Goal: Find contact information: Find contact information

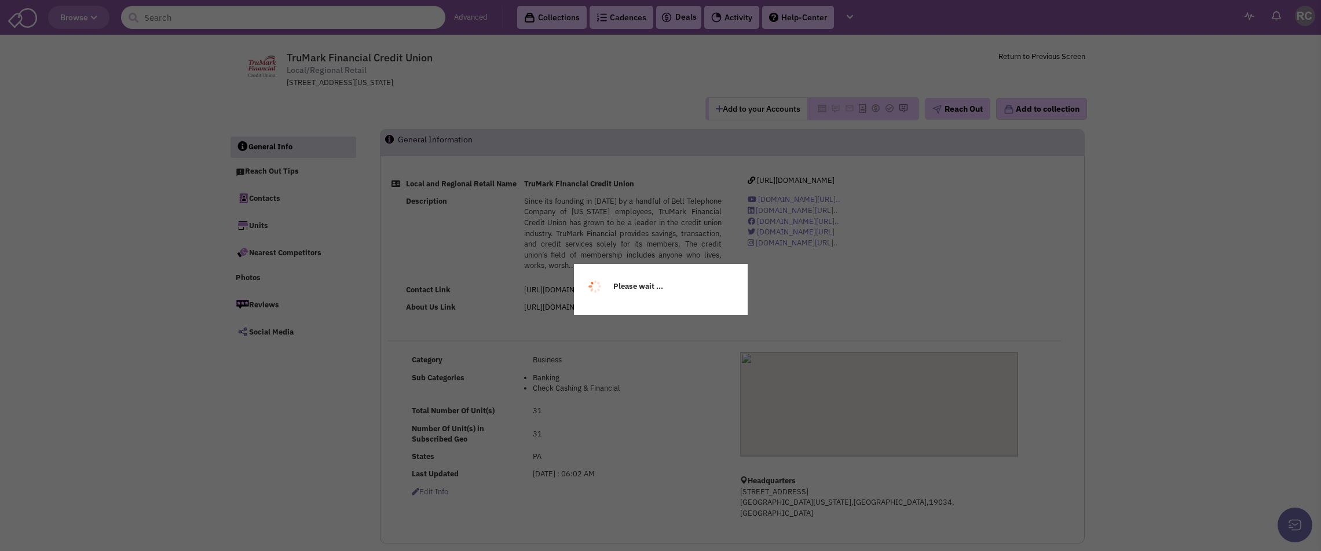
select select
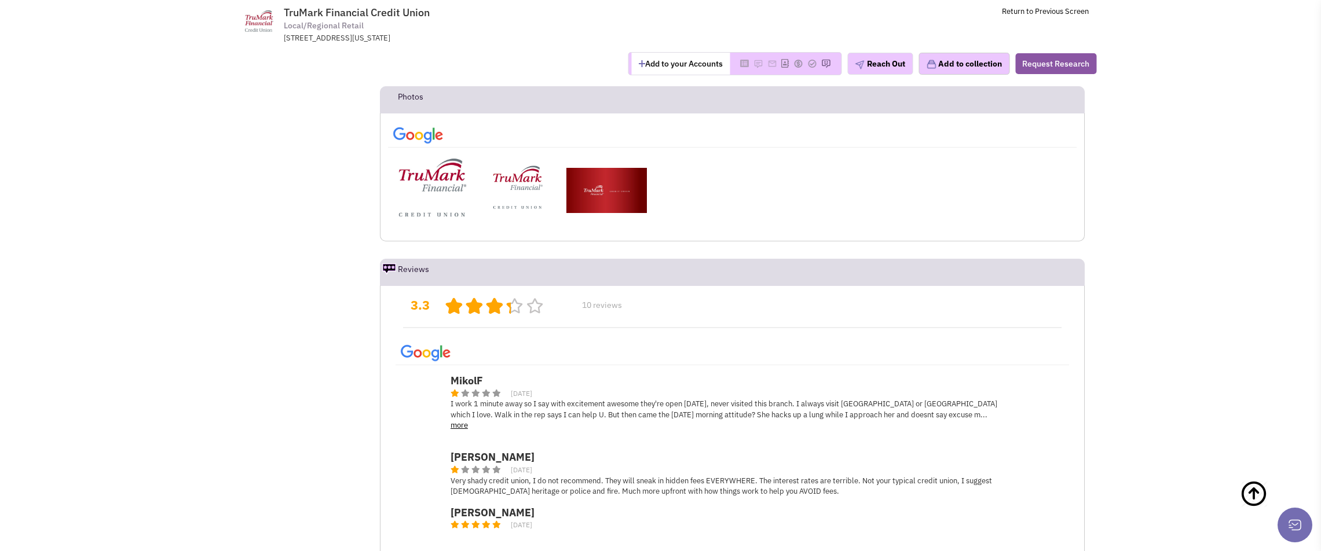
scroll to position [2664, 0]
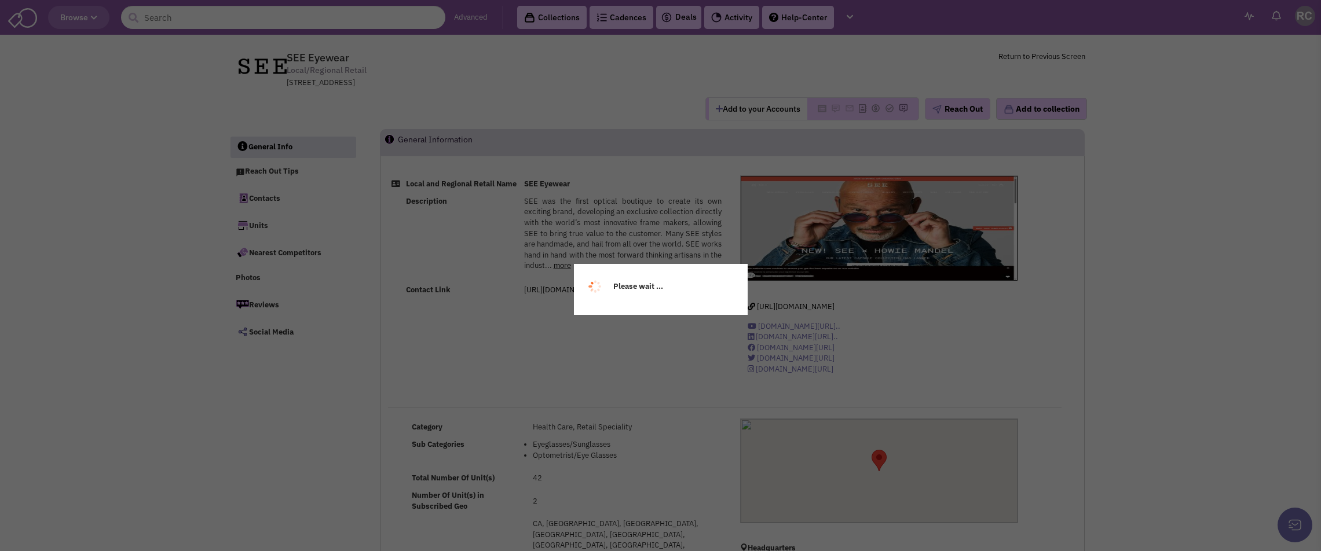
select select
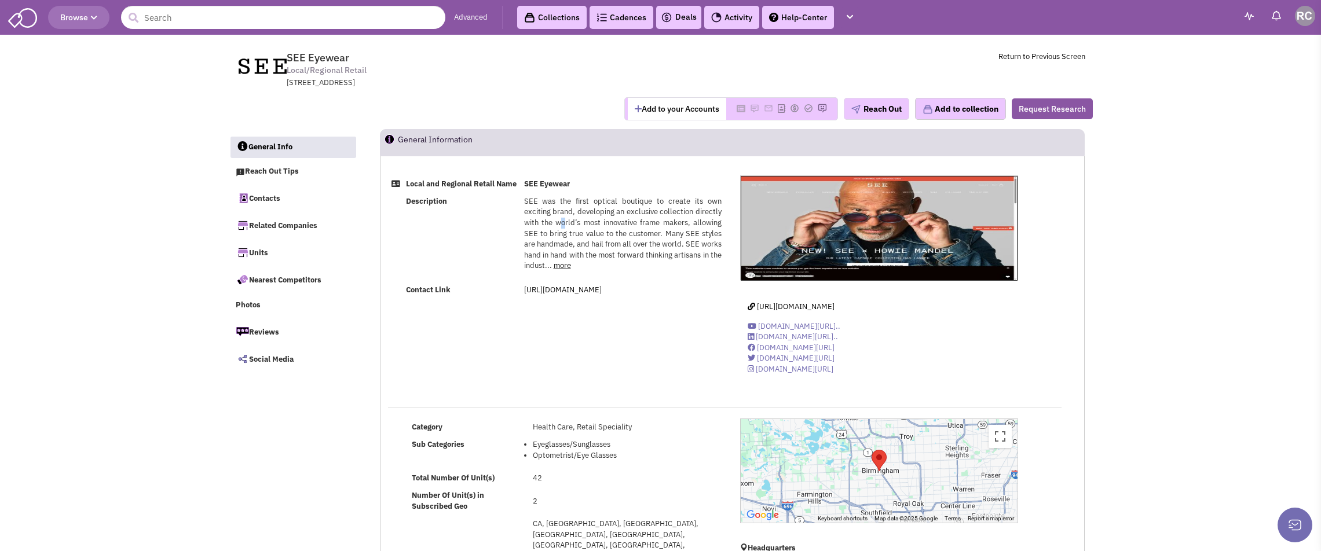
click at [565, 237] on span "SEE was the first optical boutique to create its own exciting brand, developing…" at bounding box center [622, 233] width 197 height 74
click at [574, 246] on span "SEE was the first optical boutique to create its own exciting brand, developing…" at bounding box center [622, 233] width 197 height 74
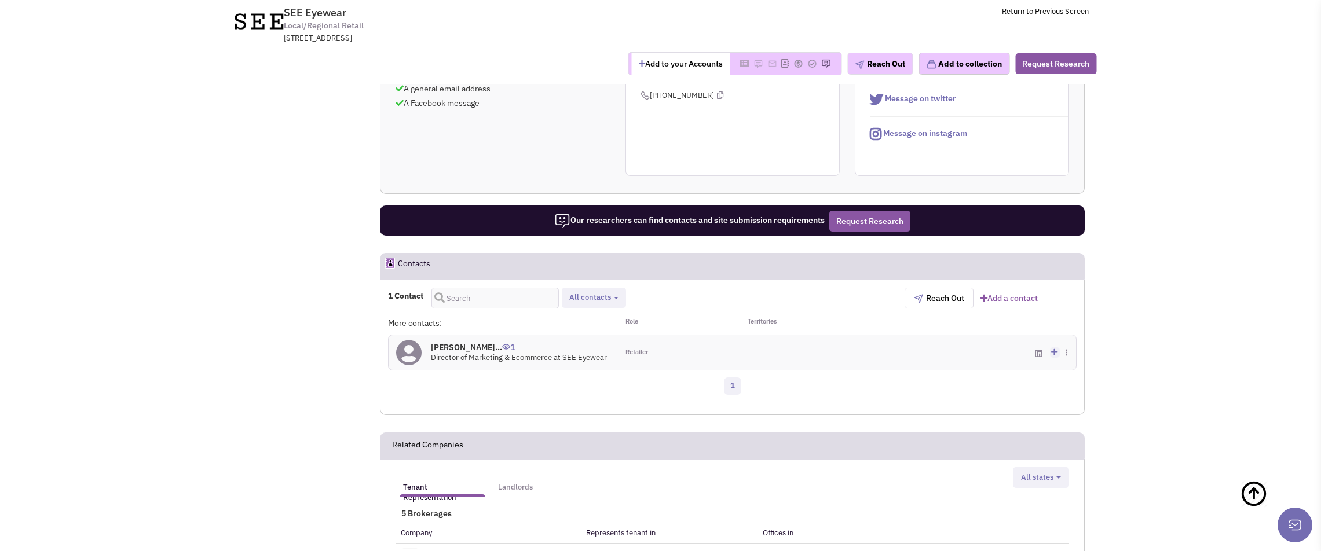
scroll to position [637, 0]
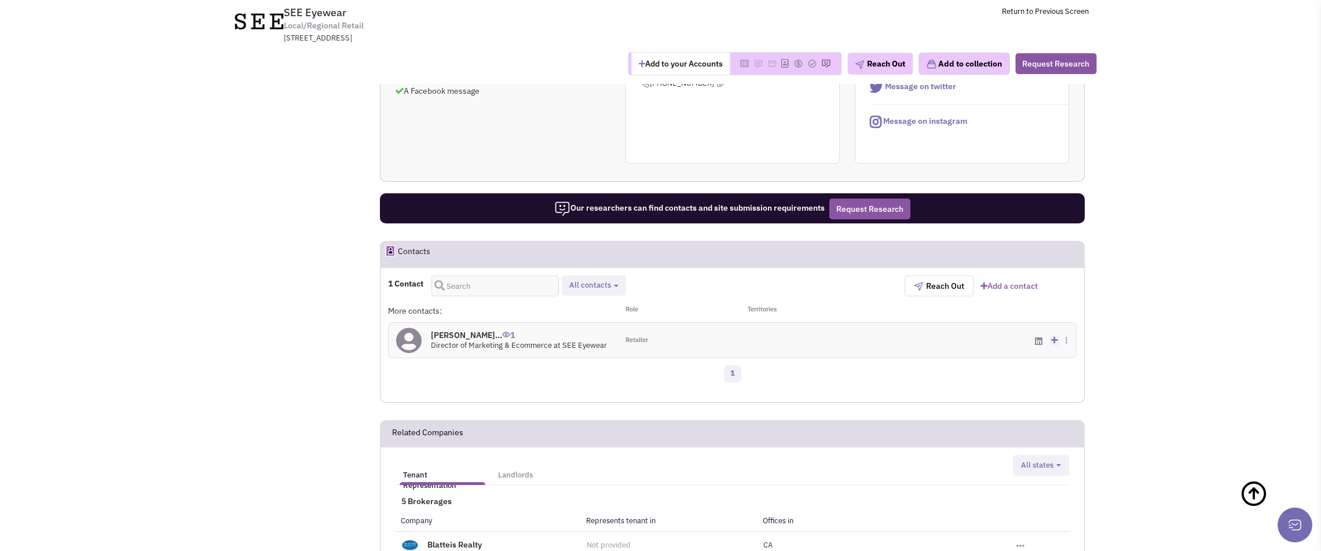
click at [1038, 337] on icon at bounding box center [1039, 341] width 8 height 9
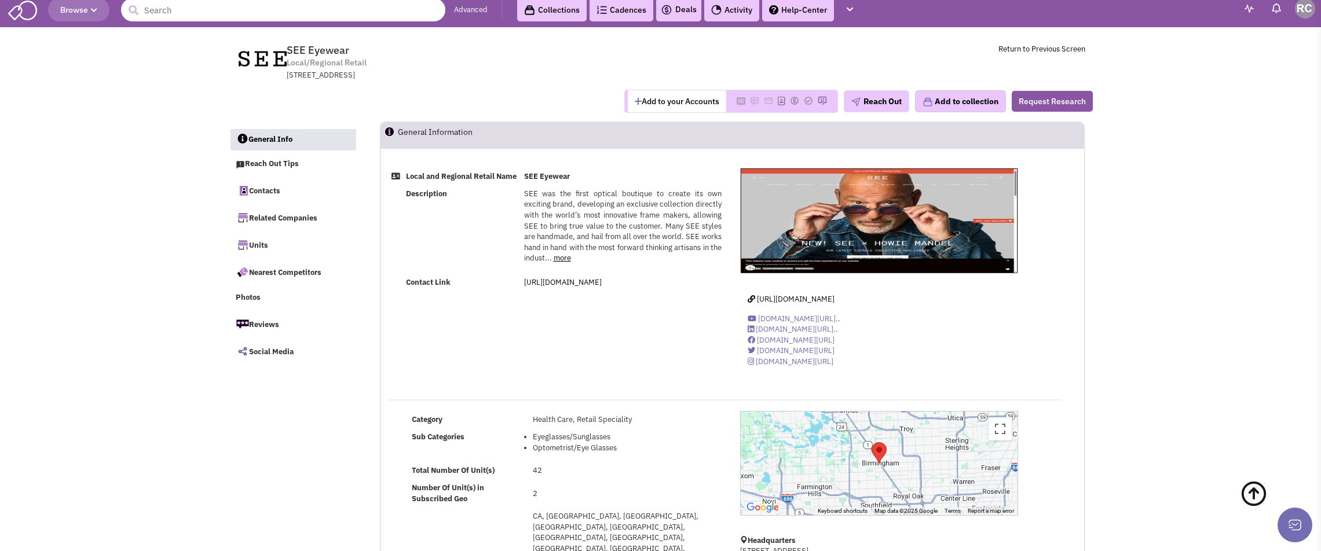
scroll to position [0, 0]
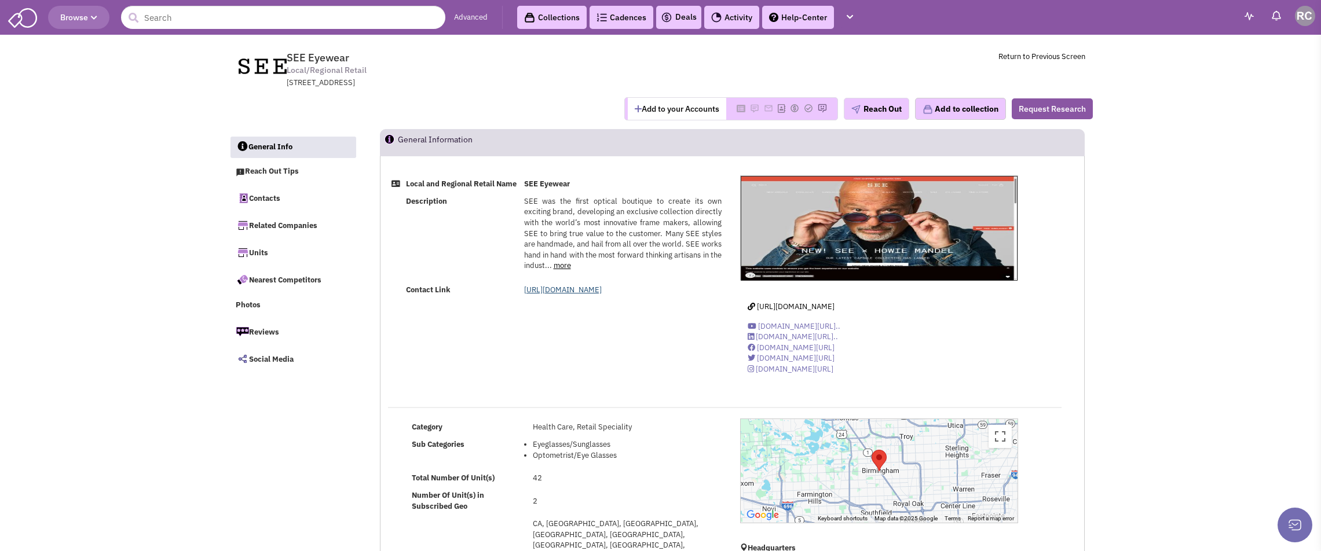
click at [571, 295] on link "https://seeeyewear.com/pages/contact-us" at bounding box center [563, 290] width 78 height 10
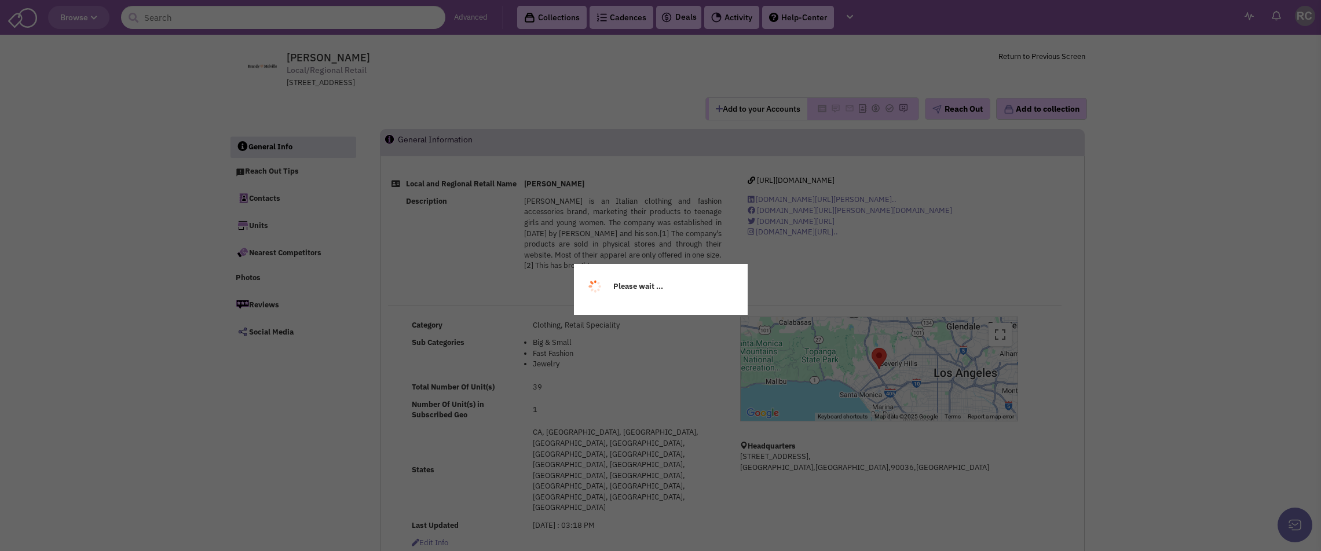
select select
